Goal: Task Accomplishment & Management: Use online tool/utility

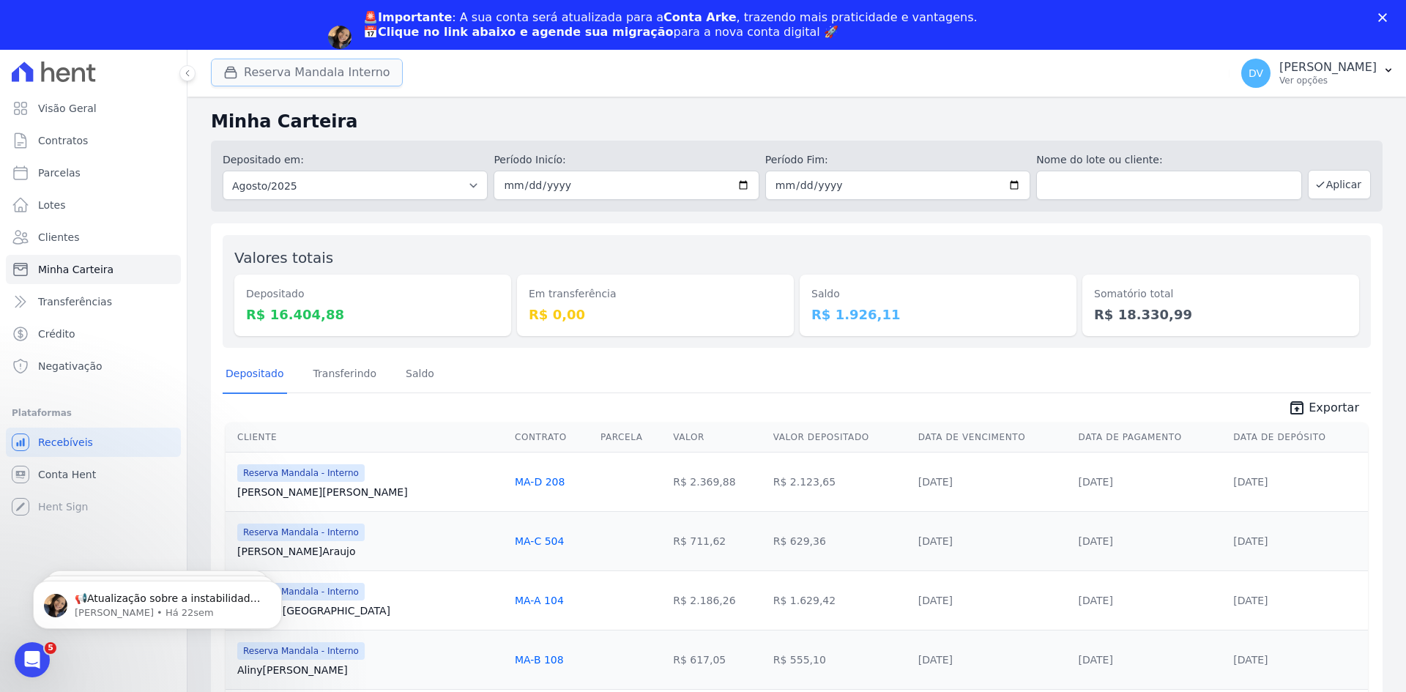
click at [264, 72] on button "Reserva Mandala Interno" at bounding box center [307, 73] width 192 height 28
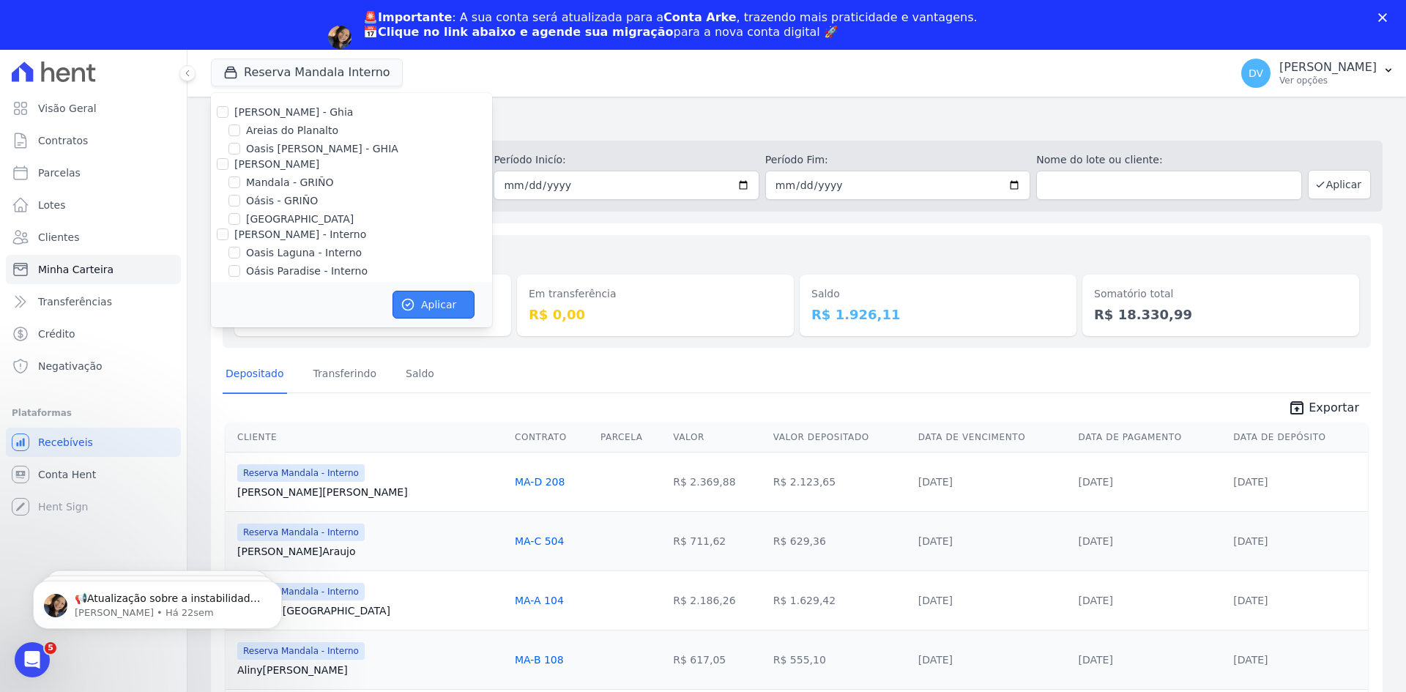
click at [413, 303] on icon "button" at bounding box center [408, 304] width 11 height 11
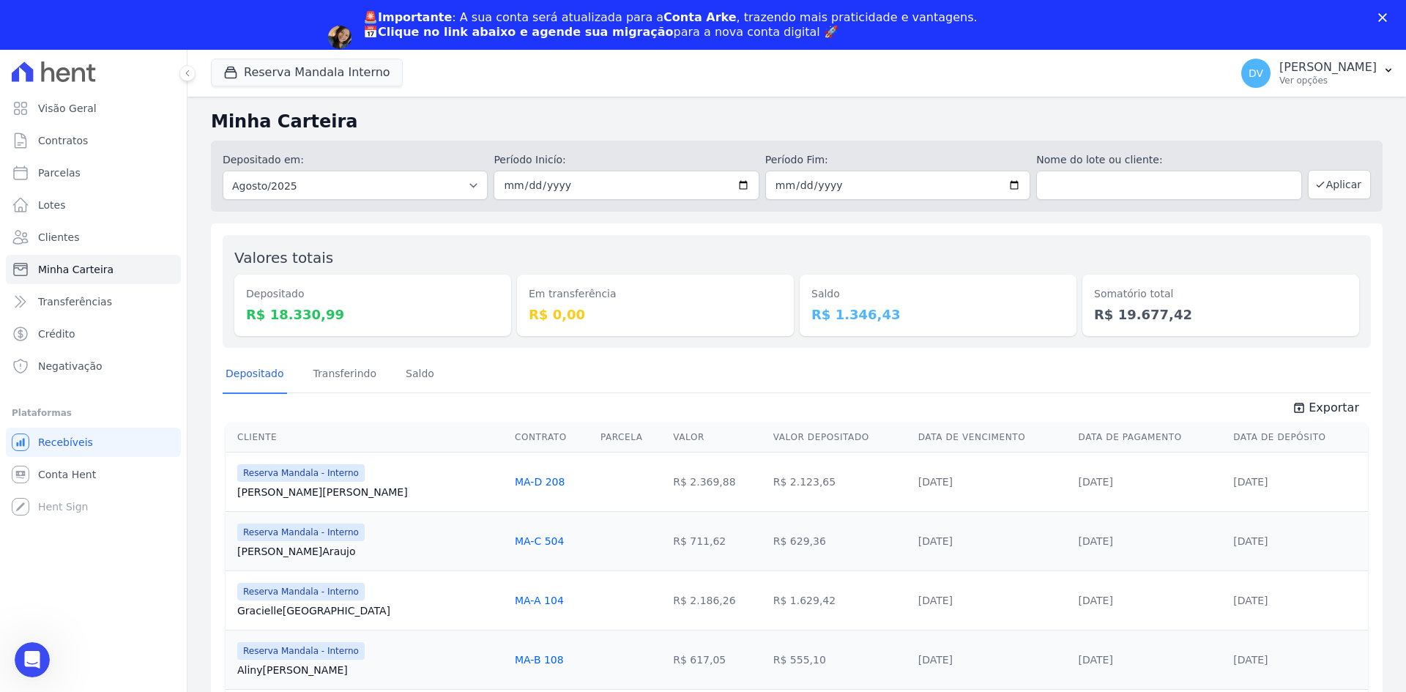
click at [291, 15] on div "🚨Importante : A sua conta será atualizada para a Conta Arke , trazendo mais pra…" at bounding box center [703, 37] width 1406 height 63
click at [268, 67] on button "Reserva Mandala Interno" at bounding box center [307, 73] width 192 height 28
click at [269, 74] on button "Reserva Mandala Interno" at bounding box center [307, 73] width 192 height 28
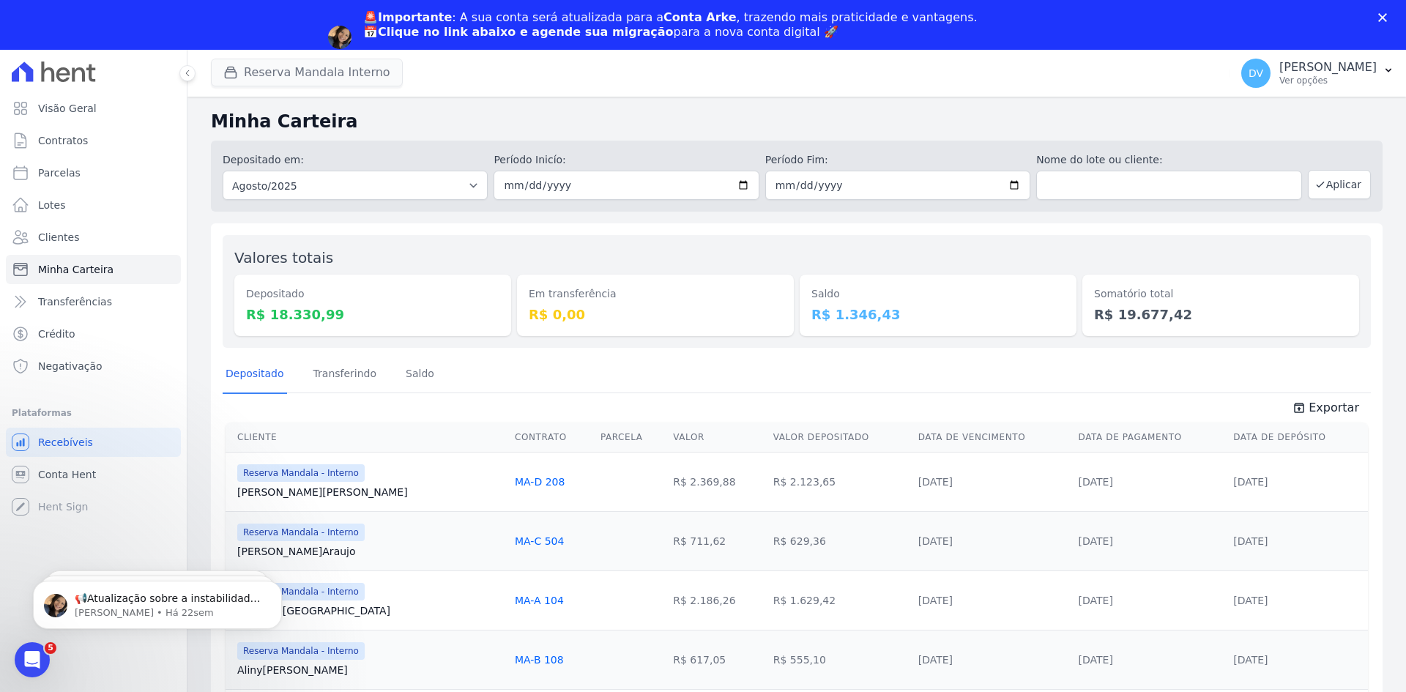
click at [289, 72] on button "Reserva Mandala Interno" at bounding box center [307, 73] width 192 height 28
click at [319, 73] on button "Reserva Mandala Interno" at bounding box center [307, 73] width 192 height 28
click at [86, 303] on span "Transferências" at bounding box center [75, 301] width 74 height 15
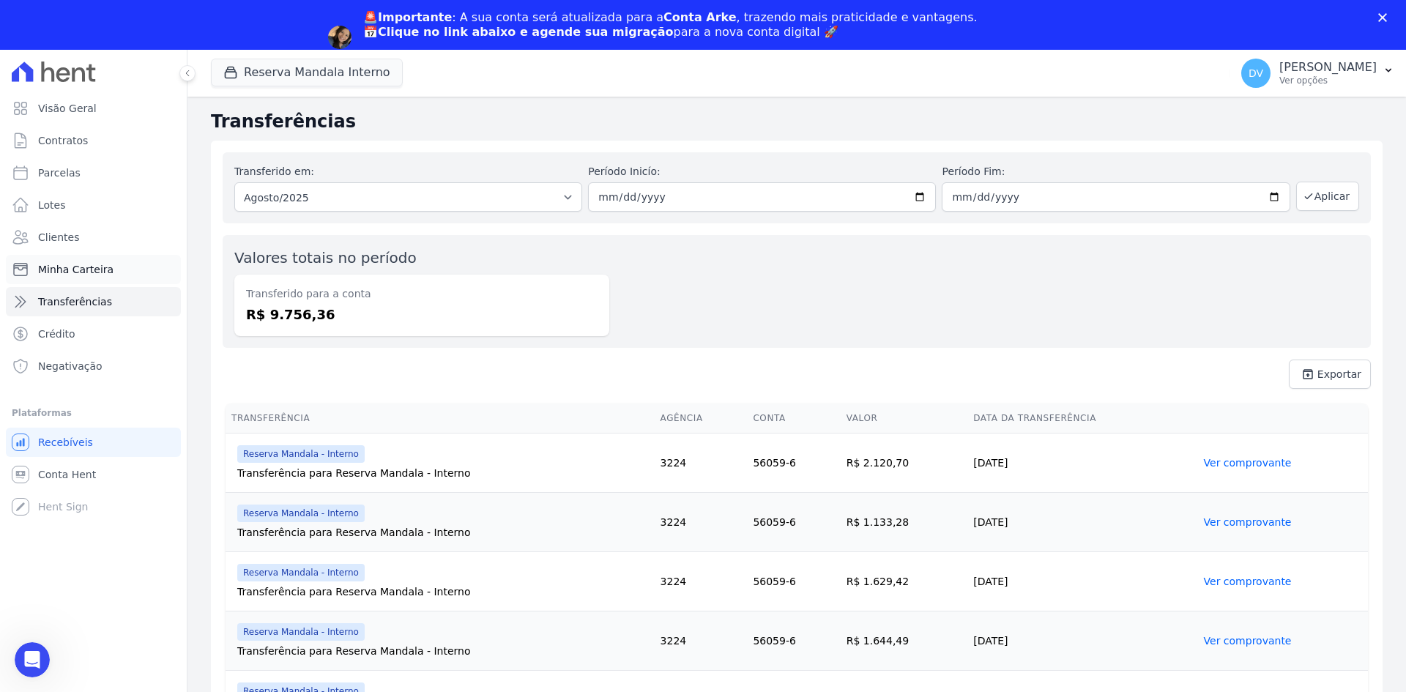
click at [72, 265] on span "Minha Carteira" at bounding box center [75, 269] width 75 height 15
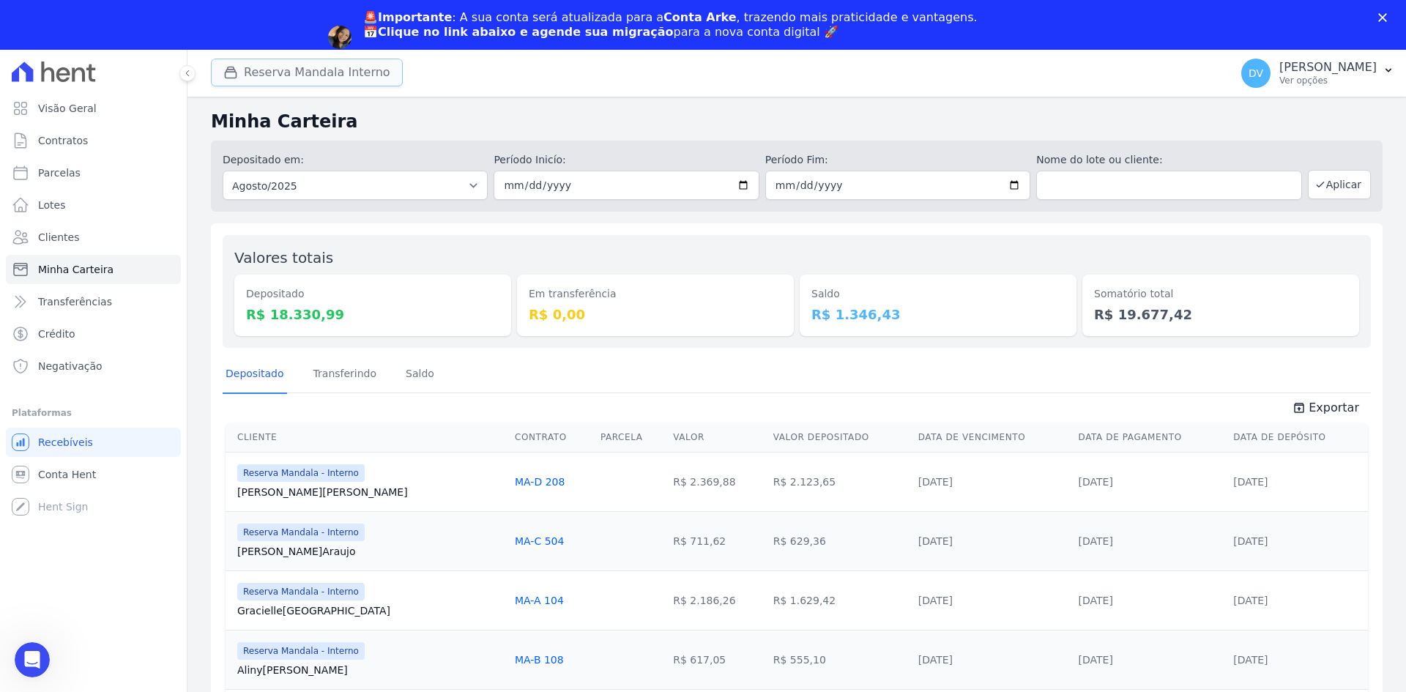
click at [300, 81] on button "Reserva Mandala Interno" at bounding box center [307, 73] width 192 height 28
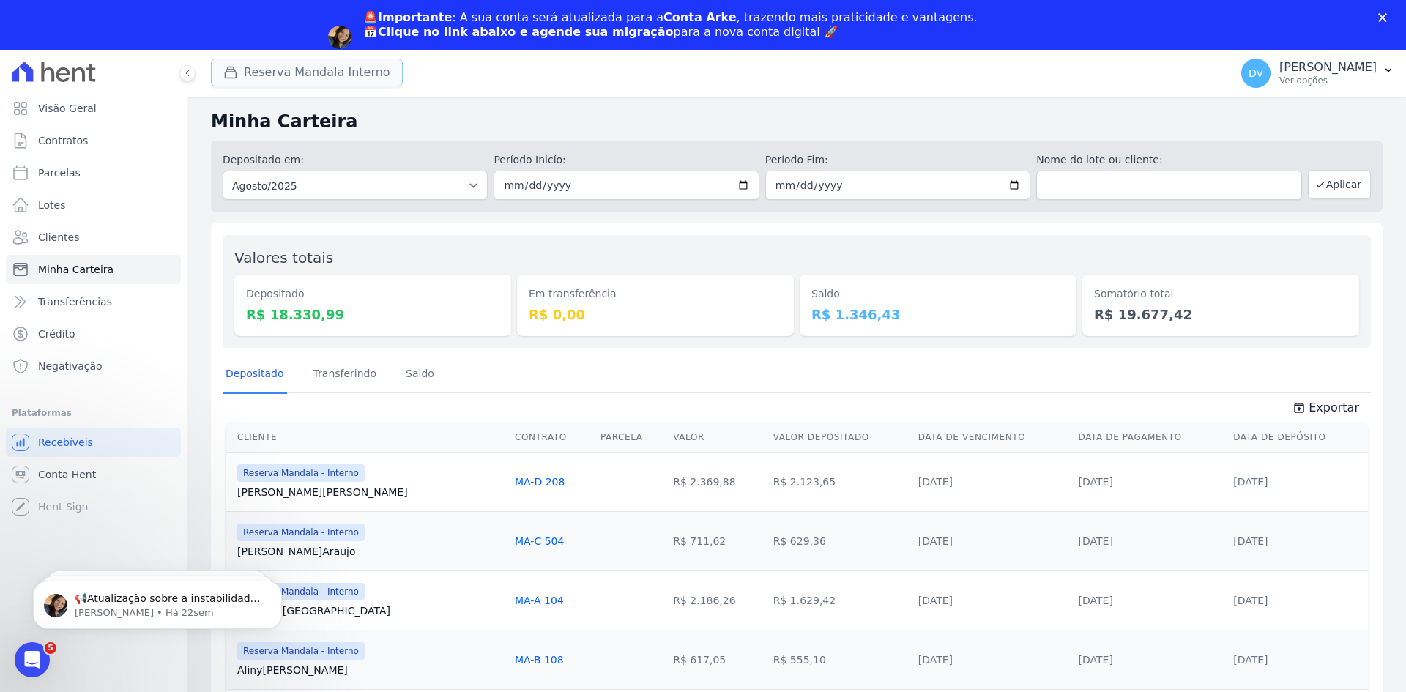
click at [238, 75] on div "button" at bounding box center [233, 72] width 20 height 15
click at [188, 72] on icon at bounding box center [187, 73] width 9 height 9
click at [1384, 19] on polygon "Fechar" at bounding box center [1382, 17] width 9 height 9
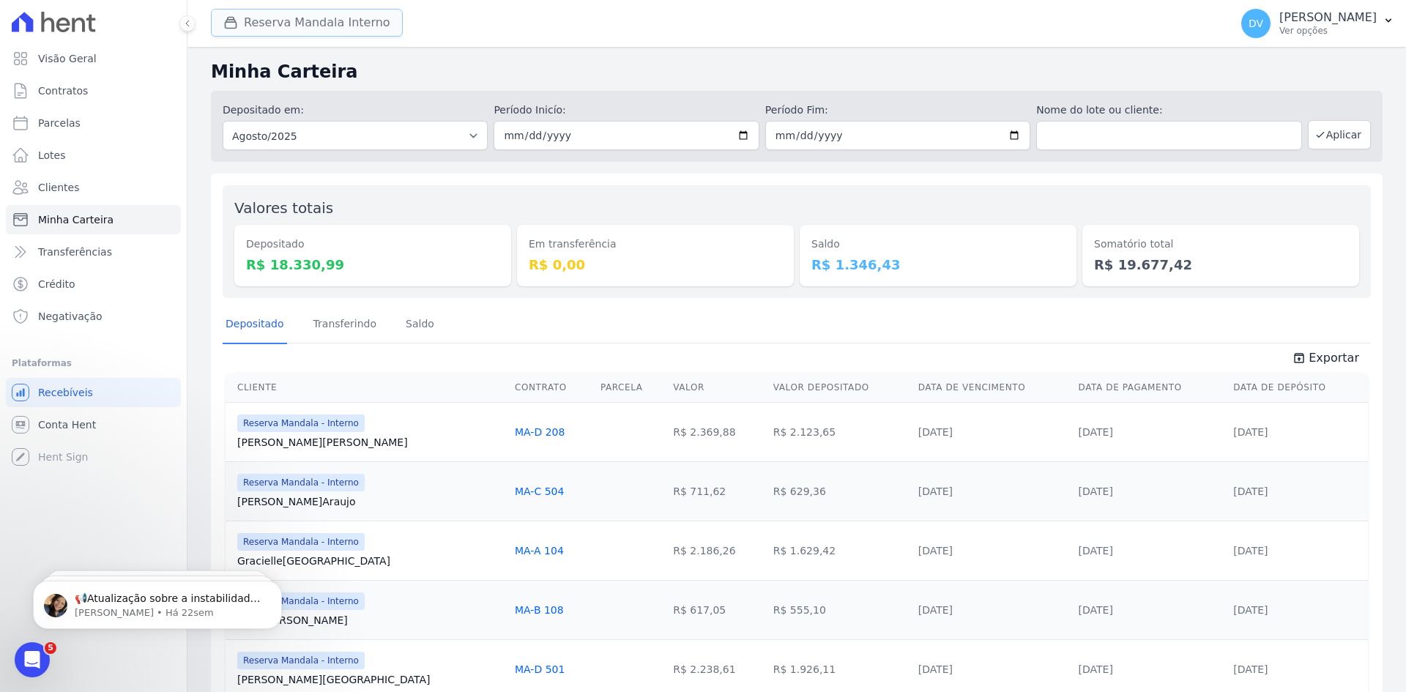
click at [308, 18] on button "Reserva Mandala Interno" at bounding box center [307, 23] width 192 height 28
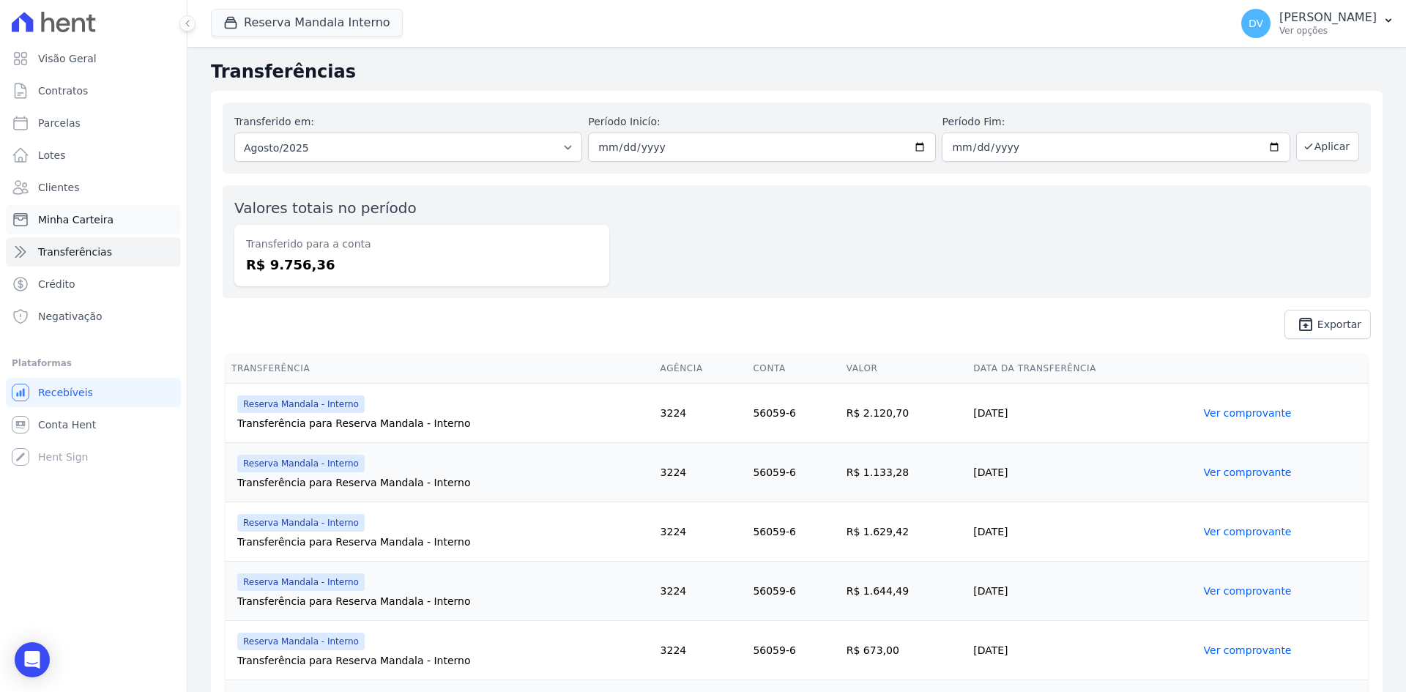
click at [80, 217] on span "Minha Carteira" at bounding box center [75, 219] width 75 height 15
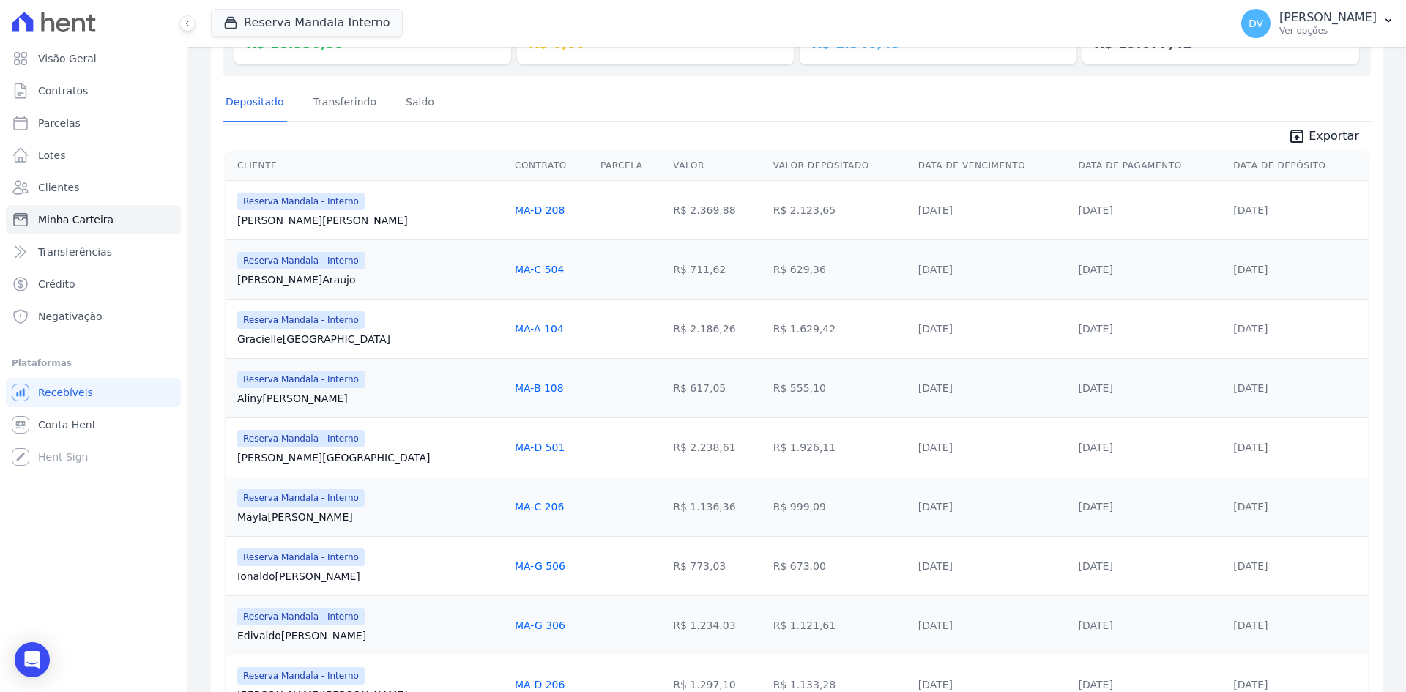
scroll to position [146, 0]
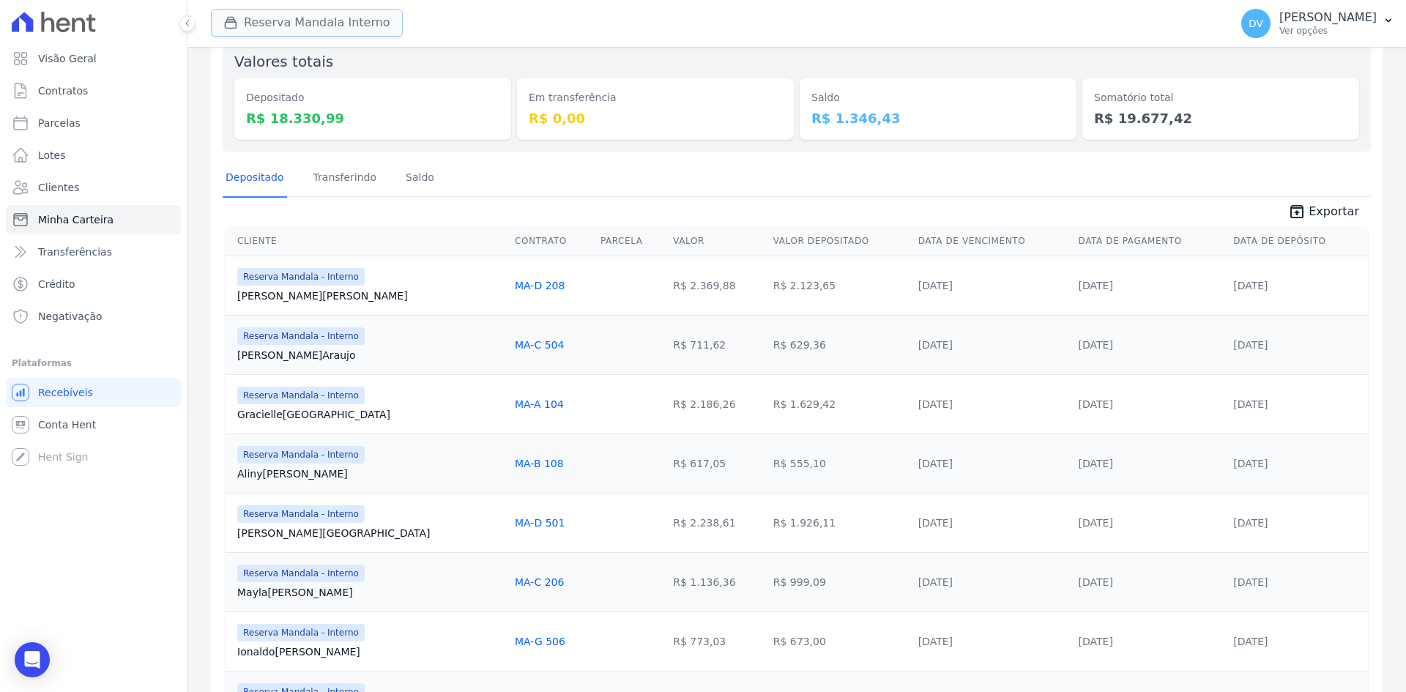
click at [272, 25] on button "Reserva Mandala Interno" at bounding box center [307, 23] width 192 height 28
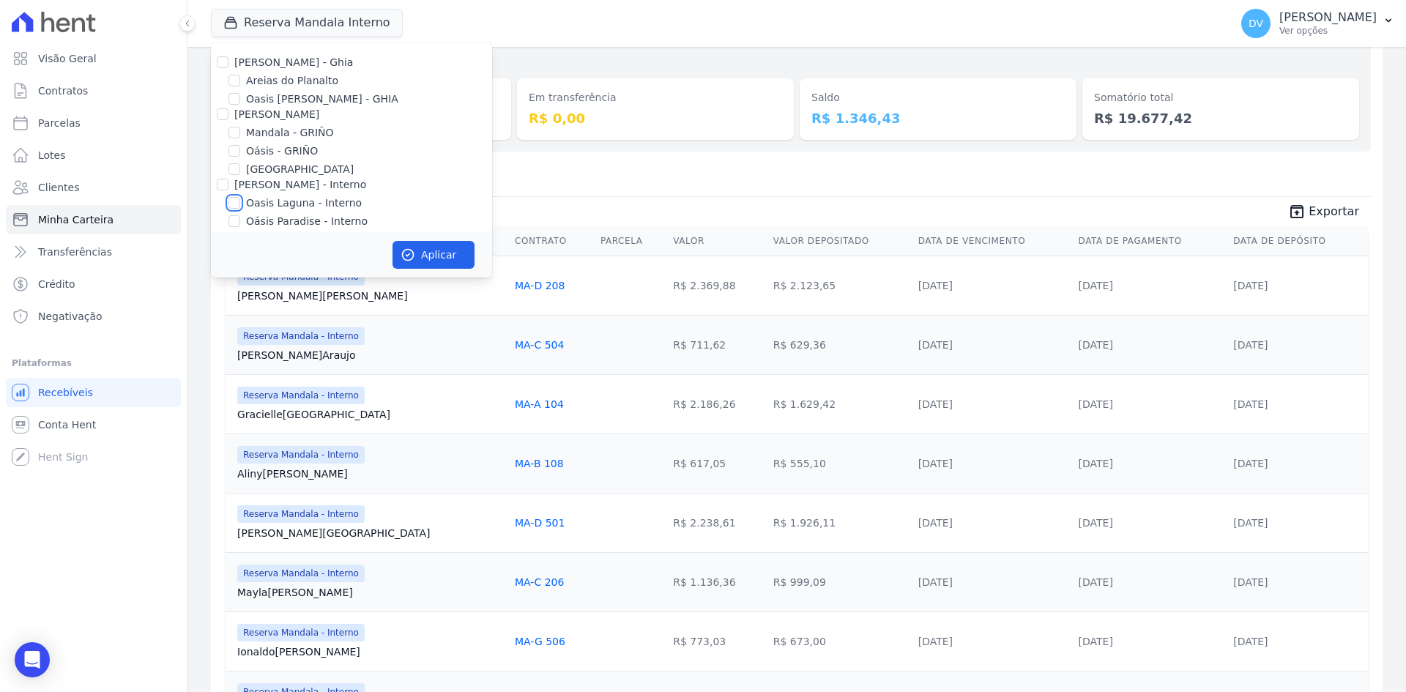
click at [236, 204] on input "Oasis Laguna - Interno" at bounding box center [234, 203] width 12 height 12
checkbox input "true"
click at [234, 185] on input "Reserva Mandala - Interno" at bounding box center [234, 185] width 12 height 12
checkbox input "false"
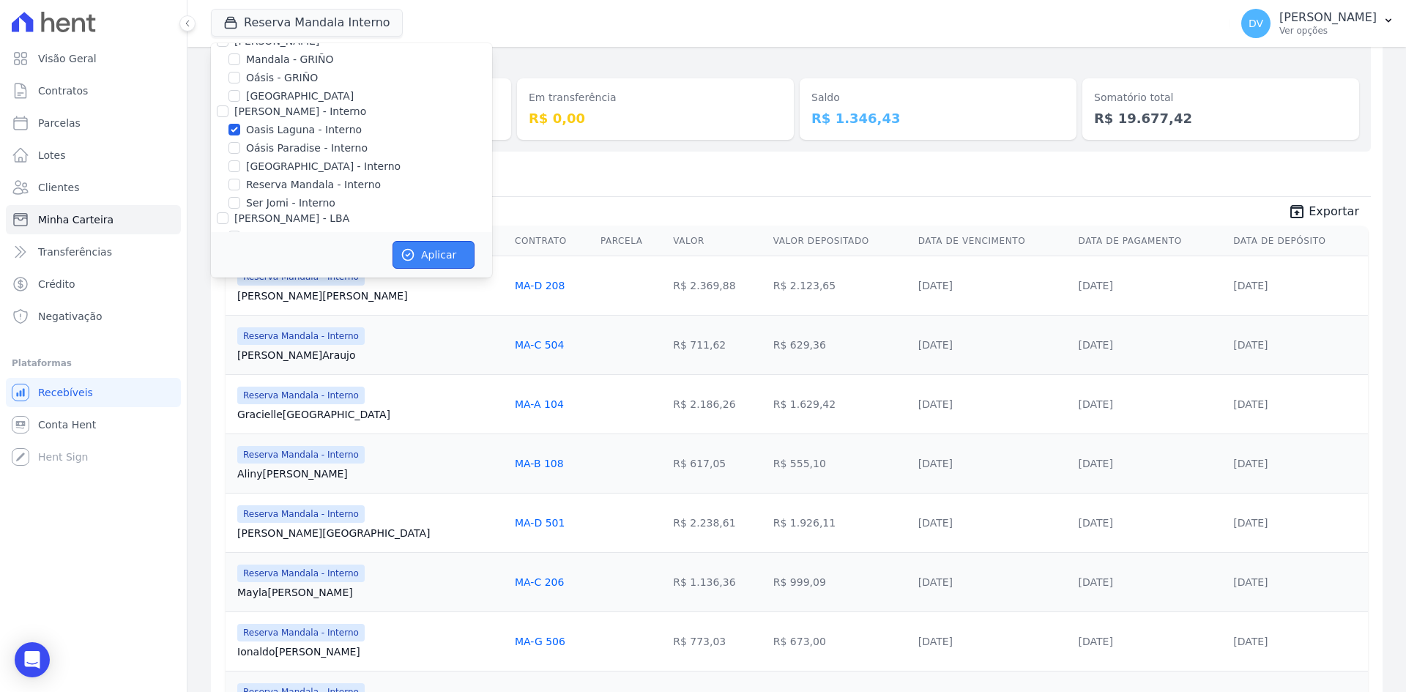
click at [445, 253] on button "Aplicar" at bounding box center [433, 255] width 82 height 28
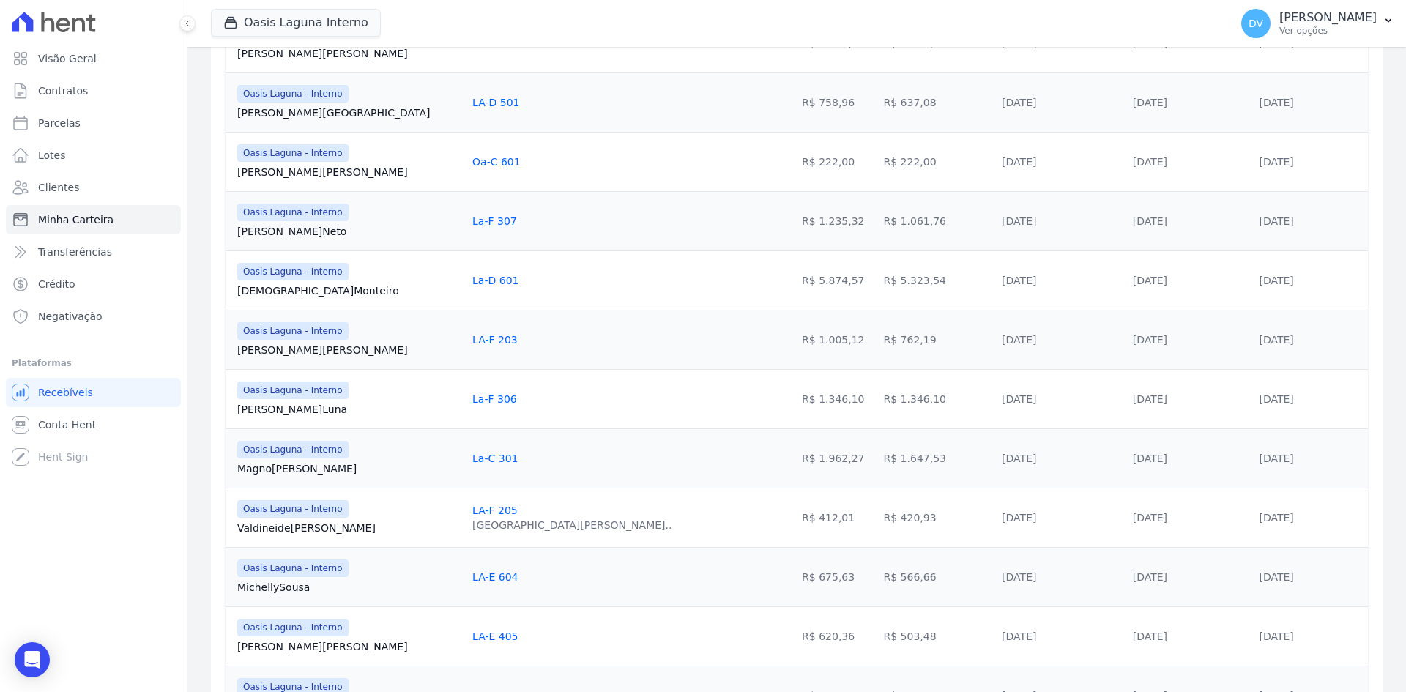
scroll to position [691, 0]
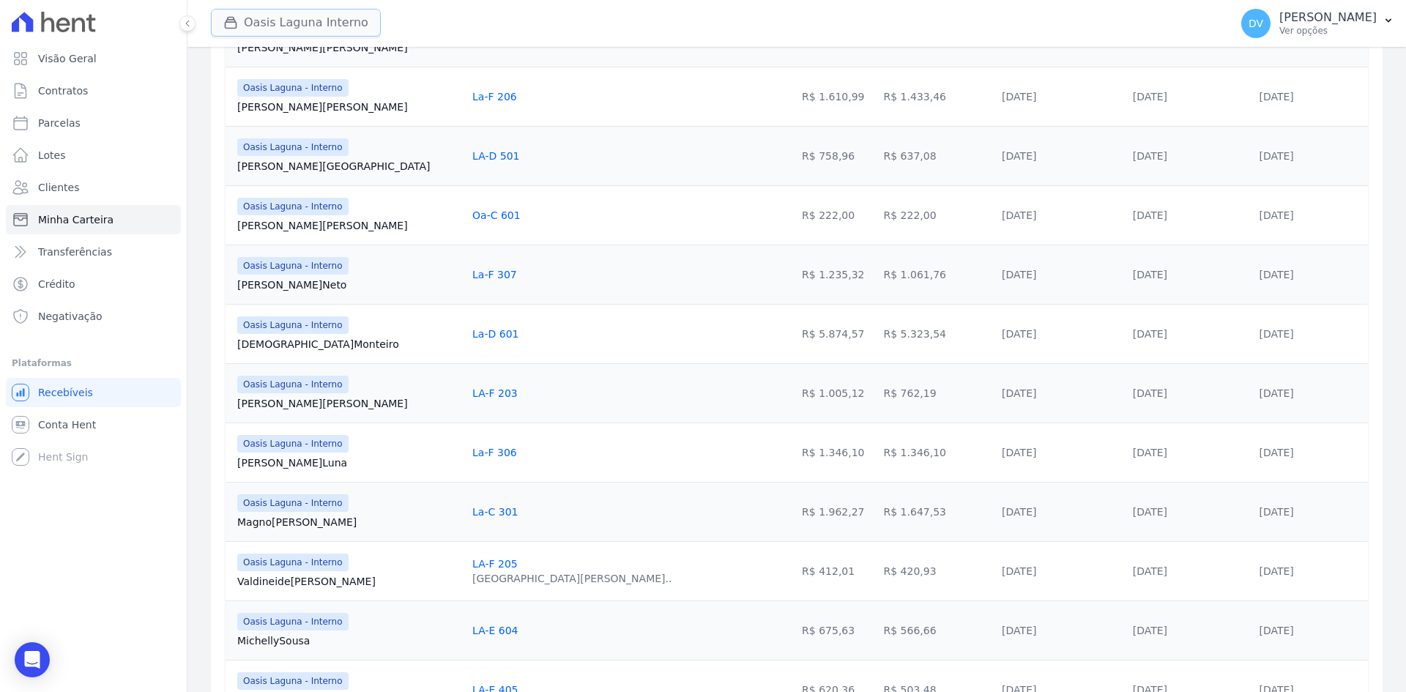
click at [260, 18] on button "Oasis Laguna Interno" at bounding box center [296, 23] width 170 height 28
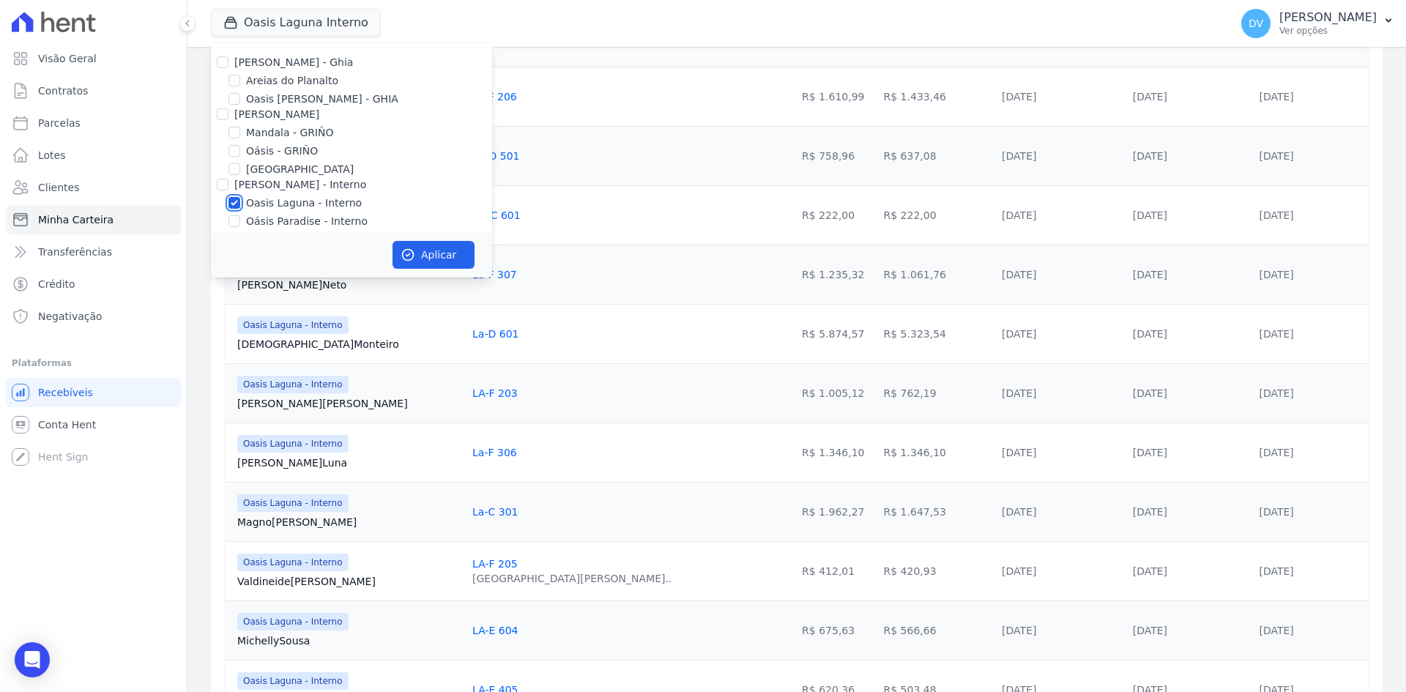
click at [236, 201] on input "Oasis Laguna - Interno" at bounding box center [234, 203] width 12 height 12
checkbox input "false"
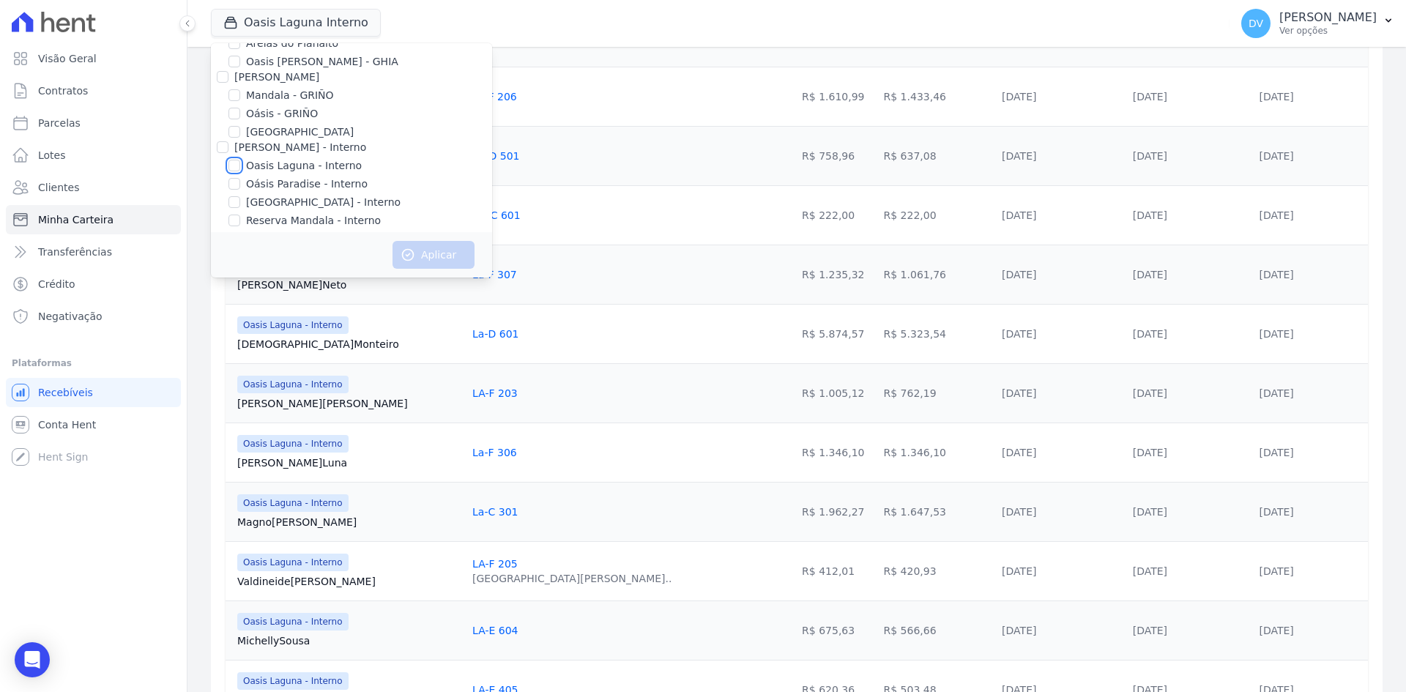
scroll to position [73, 0]
click at [234, 164] on input "[GEOGRAPHIC_DATA] - Interno" at bounding box center [234, 166] width 12 height 12
checkbox input "true"
click at [428, 264] on button "Aplicar" at bounding box center [433, 255] width 82 height 28
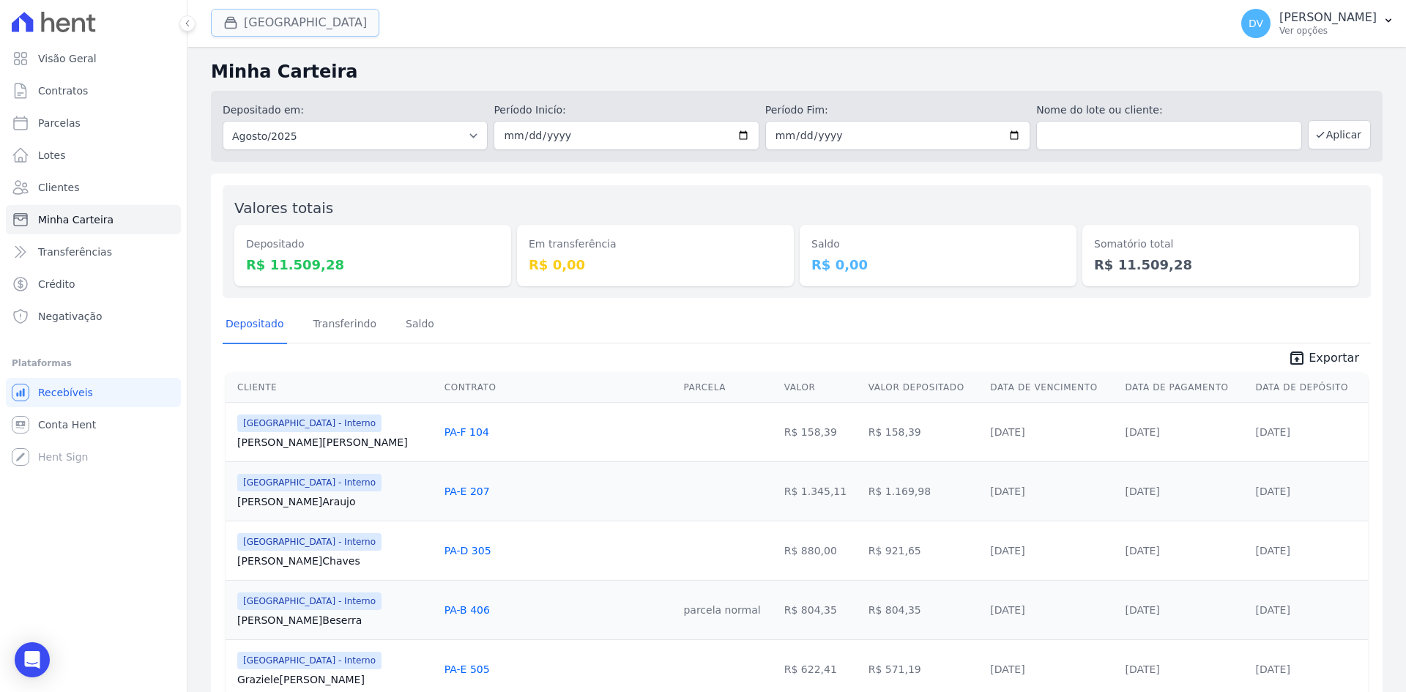
click at [293, 19] on button "Parque Do Planalto Interno" at bounding box center [295, 23] width 168 height 28
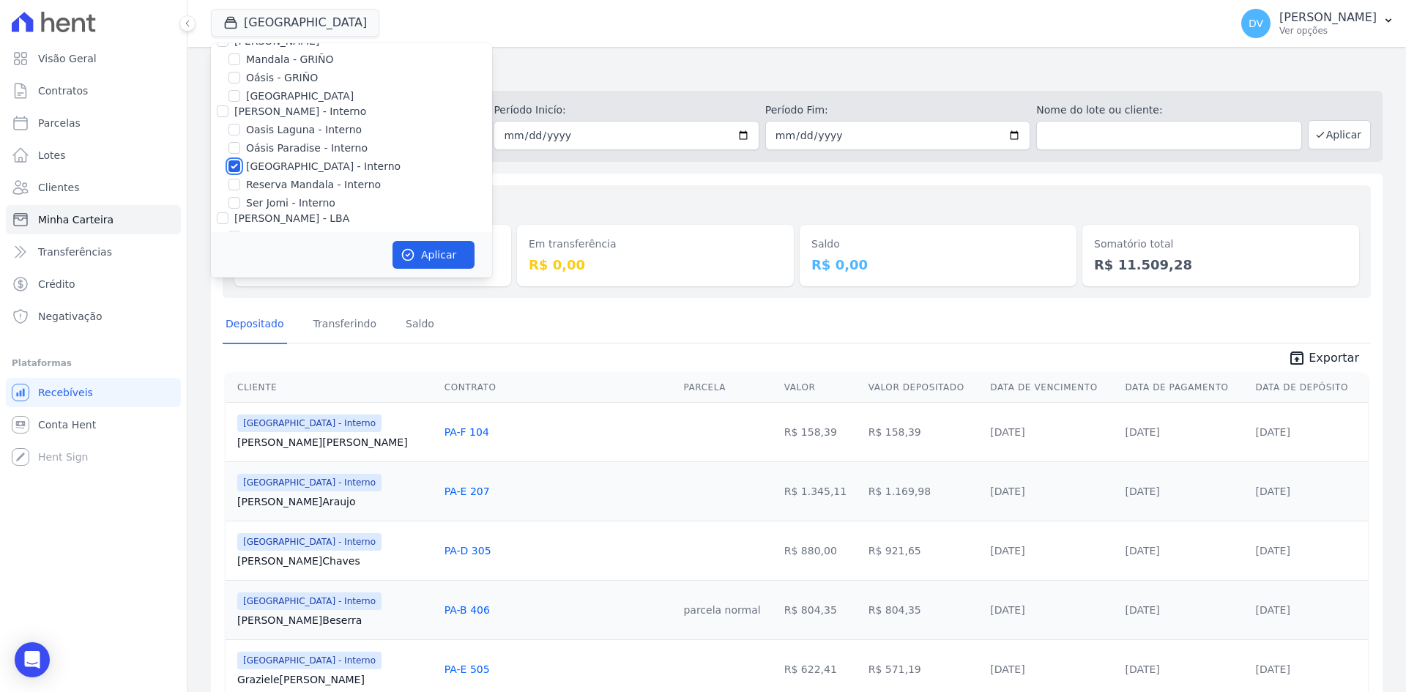
click at [234, 163] on input "[GEOGRAPHIC_DATA] - Interno" at bounding box center [234, 166] width 12 height 12
checkbox input "false"
click at [234, 185] on input "Reserva Mandala - Interno" at bounding box center [234, 185] width 12 height 12
checkbox input "true"
click at [426, 254] on button "Aplicar" at bounding box center [433, 255] width 82 height 28
